Goal: Task Accomplishment & Management: Manage account settings

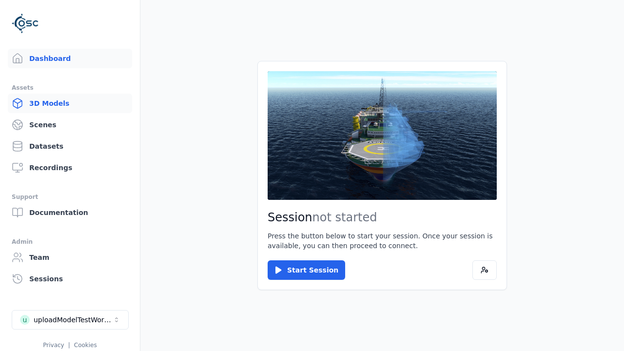
click at [66, 103] on link "3D Models" at bounding box center [70, 103] width 124 height 19
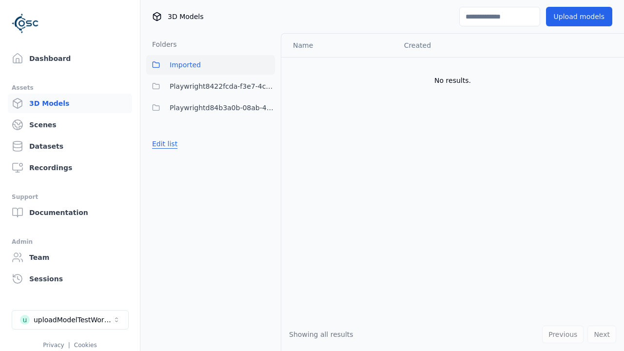
click at [163, 144] on button "Edit list" at bounding box center [164, 144] width 37 height 18
click at [172, 144] on link "Create folder" at bounding box center [174, 144] width 45 height 10
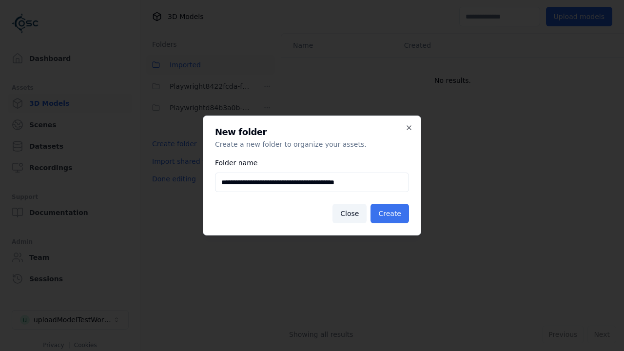
type input "**********"
click at [391, 213] on button "Create" at bounding box center [389, 213] width 38 height 19
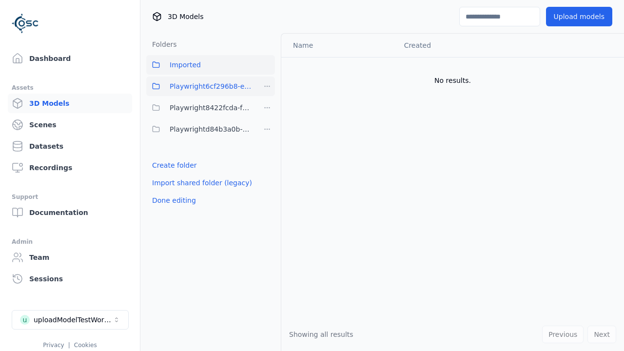
click at [200, 86] on span "Playwright6cf296b8-e177-4cee-8ba5-5a081cb997e5" at bounding box center [212, 86] width 84 height 12
click at [580, 17] on button "Upload models" at bounding box center [579, 16] width 66 height 19
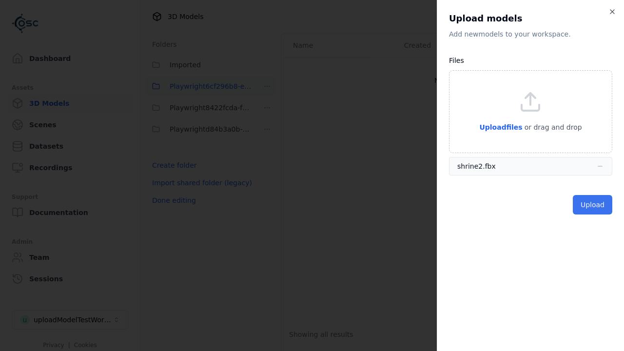
click at [593, 204] on button "Upload" at bounding box center [591, 204] width 39 height 19
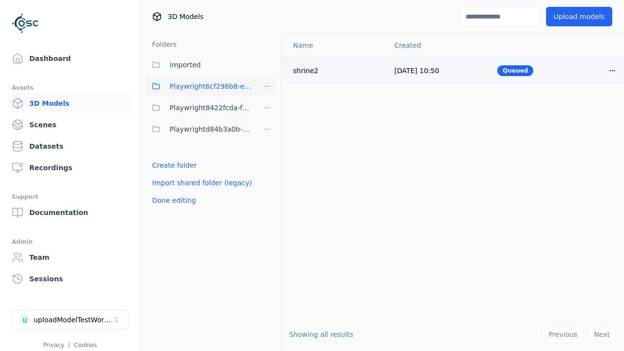
click at [604, 70] on html "Support Dashboard Assets 3D Models Scenes Datasets Recordings Support Documenta…" at bounding box center [312, 175] width 624 height 351
click at [582, 107] on div "Delete" at bounding box center [581, 108] width 57 height 16
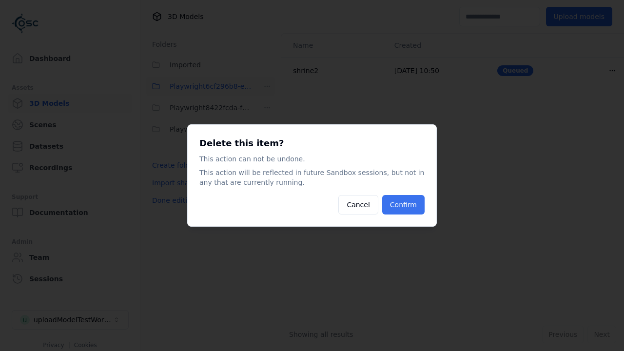
click at [404, 205] on button "Confirm" at bounding box center [403, 204] width 42 height 19
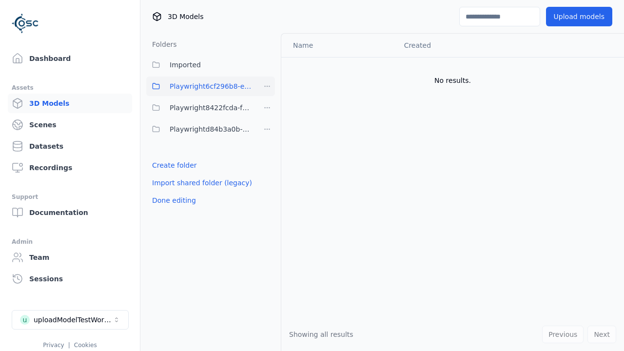
click at [267, 86] on html "Support Dashboard Assets 3D Models Scenes Datasets Recordings Support Documenta…" at bounding box center [312, 175] width 624 height 351
click at [266, 152] on div "Delete" at bounding box center [270, 153] width 65 height 16
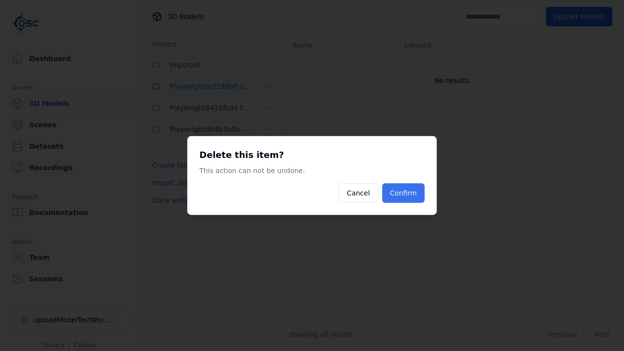
click at [404, 193] on button "Confirm" at bounding box center [403, 192] width 42 height 19
